Goal: Information Seeking & Learning: Learn about a topic

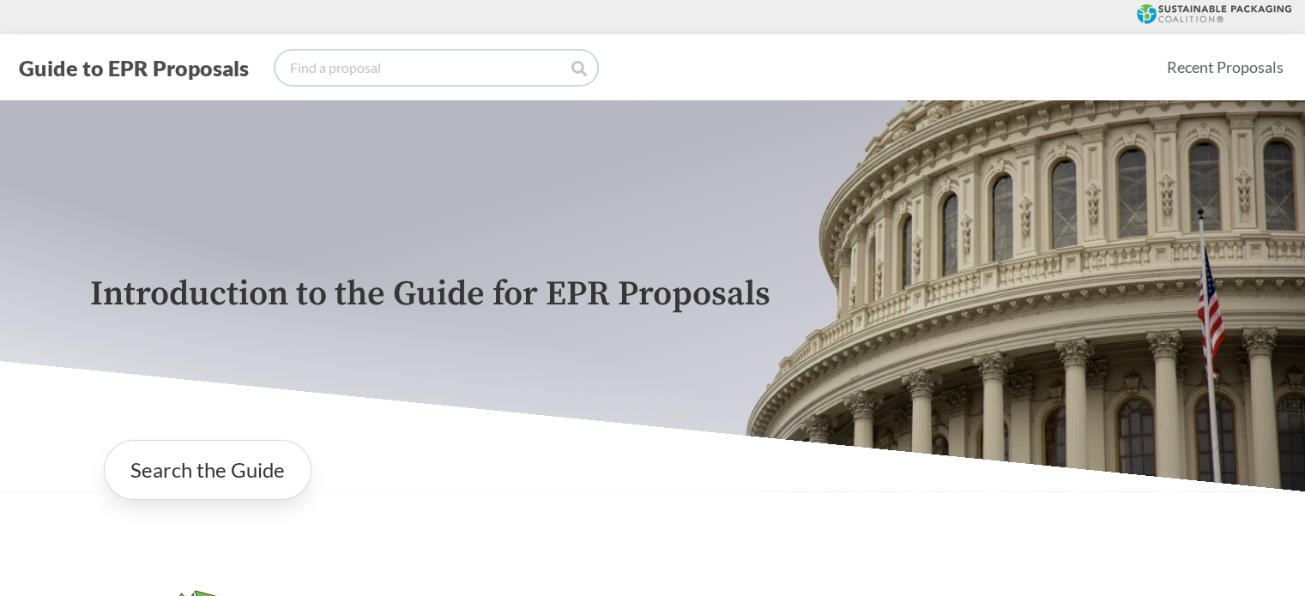
click at [424, 63] on input "search" at bounding box center [436, 68] width 322 height 34
click at [175, 482] on link "Search the Guide" at bounding box center [208, 470] width 208 height 60
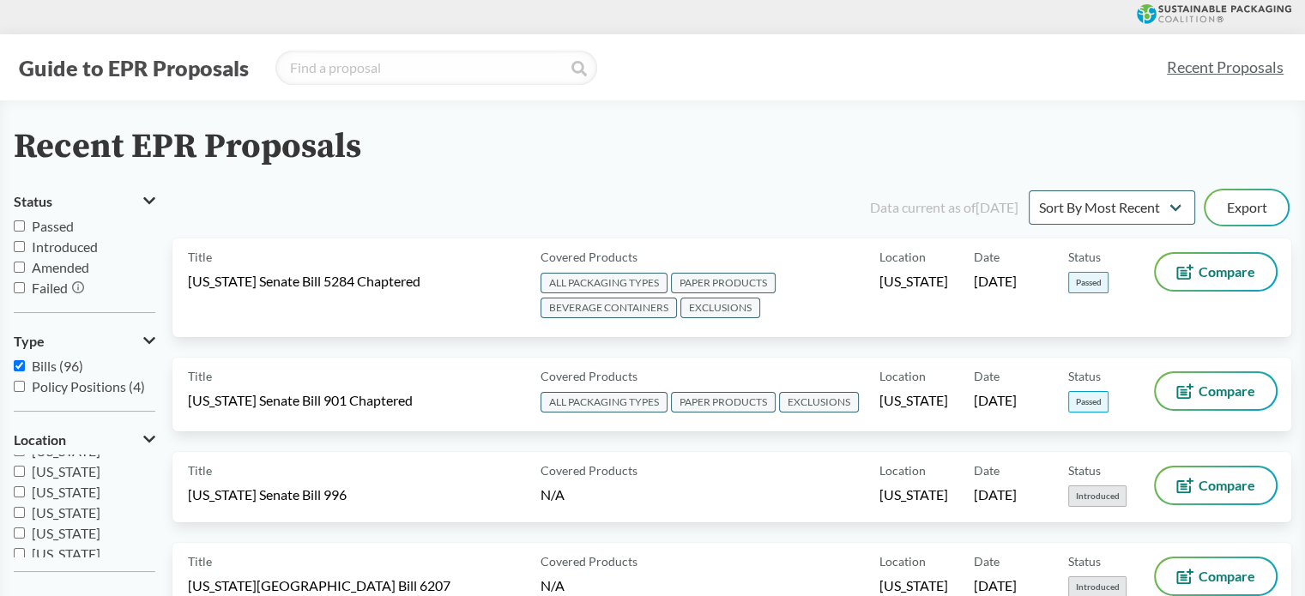
scroll to position [275, 0]
click at [88, 521] on label "[US_STATE]" at bounding box center [85, 520] width 142 height 21
click at [25, 521] on input "[US_STATE]" at bounding box center [19, 519] width 11 height 11
checkbox input "true"
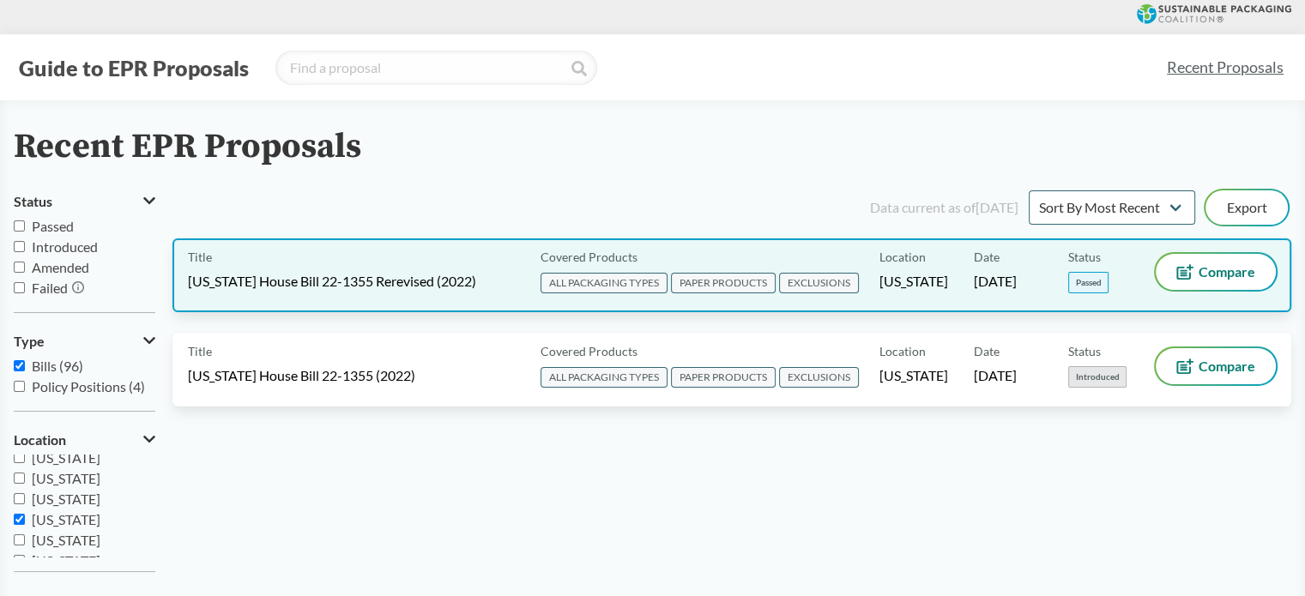
click at [400, 298] on div "Title [US_STATE] House Bill 22-1355 Rerevised (2022) Covered Products ALL PACKA…" at bounding box center [731, 276] width 1119 height 74
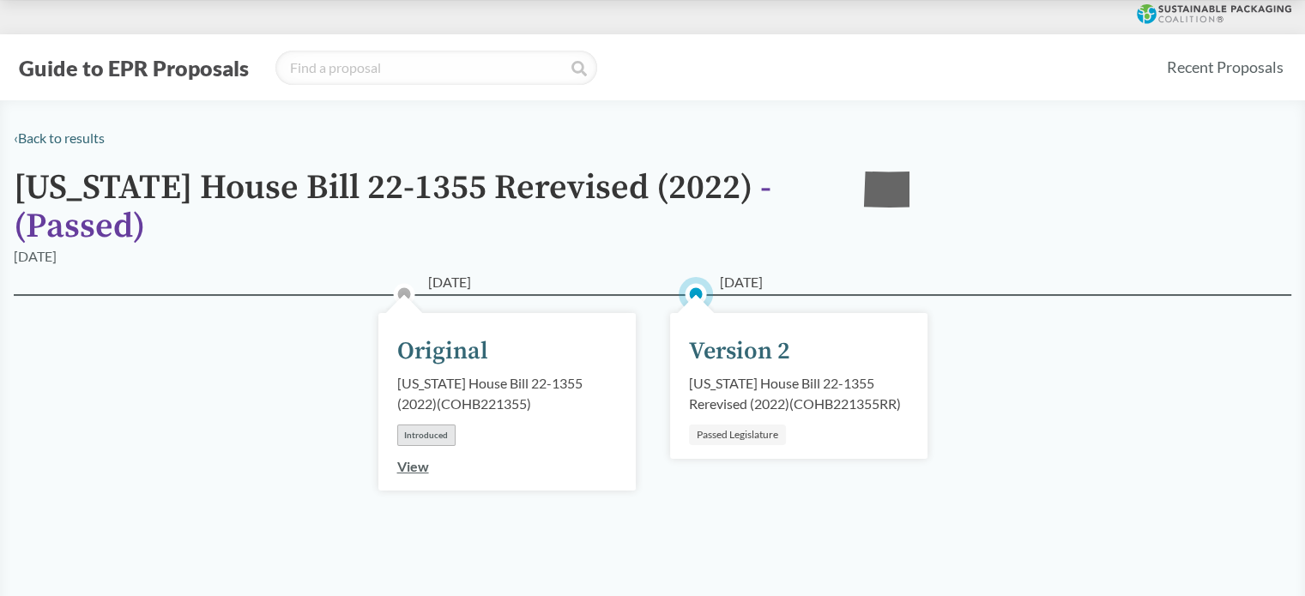
scroll to position [526, 0]
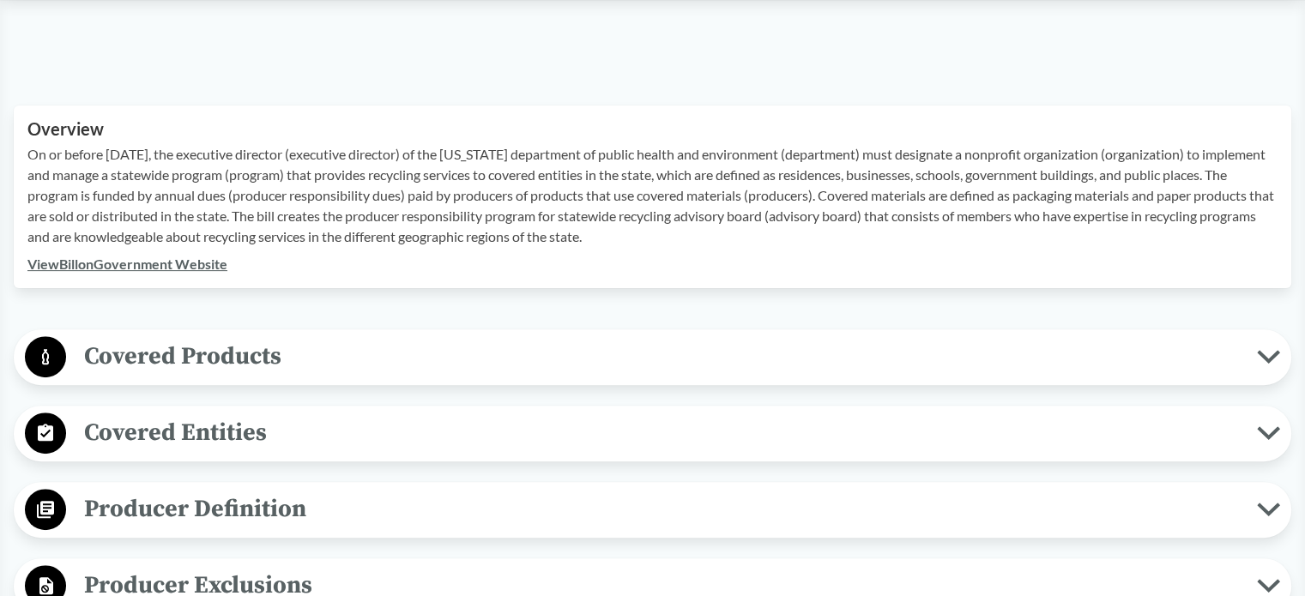
click at [697, 382] on div "Covered Products All Packaging Types Packaging means any material that is inten…" at bounding box center [653, 358] width 1278 height 56
click at [669, 358] on span "Covered Products" at bounding box center [661, 356] width 1191 height 39
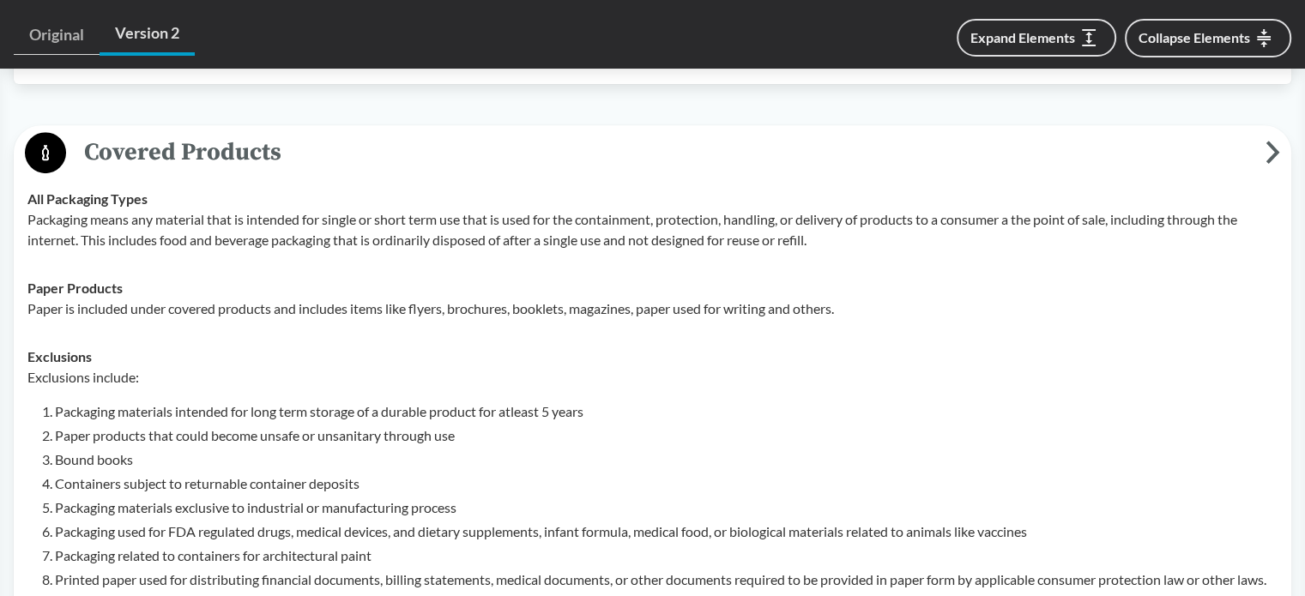
scroll to position [732, 0]
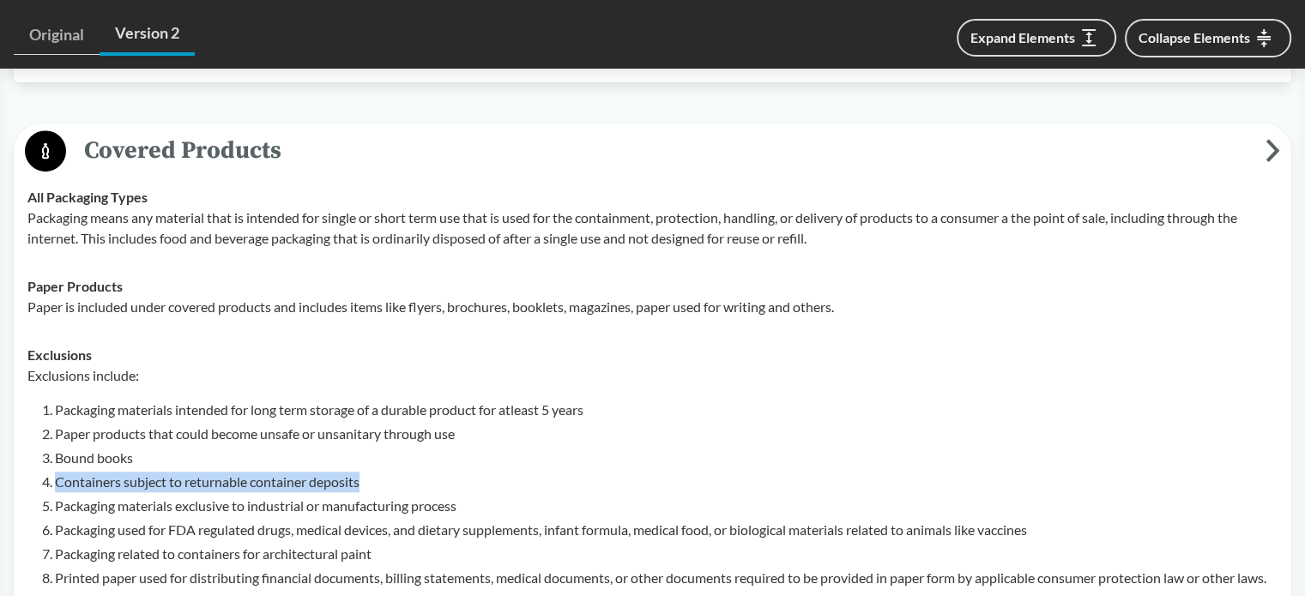
drag, startPoint x: 384, startPoint y: 487, endPoint x: 39, endPoint y: 483, distance: 345.0
click at [39, 483] on div "Exclusions include: Packaging materials intended for long term storage of a dur…" at bounding box center [652, 536] width 1250 height 340
copy li "Containers subject to returnable container deposits"
